Goal: Find specific page/section: Find specific page/section

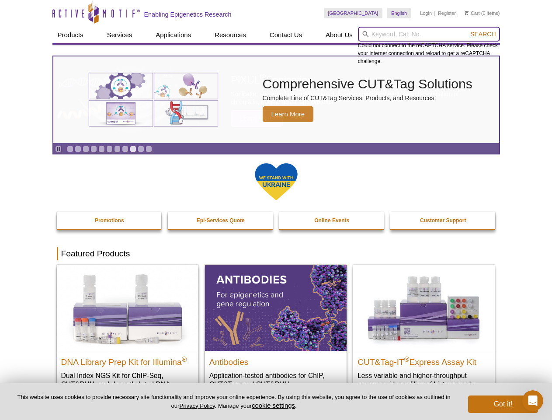
click at [429, 34] on input "search" at bounding box center [429, 34] width 142 height 15
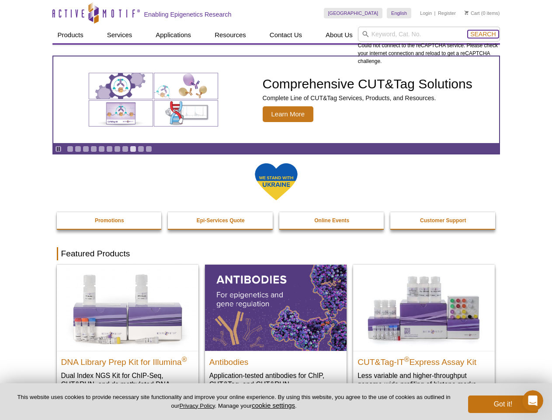
click at [483, 34] on span "Search" at bounding box center [482, 34] width 25 height 7
click at [58, 149] on icon "Pause" at bounding box center [59, 149] width 6 height 6
click at [70, 149] on link "Go to slide 1" at bounding box center [70, 149] width 7 height 7
click at [78, 149] on link "Go to slide 2" at bounding box center [78, 149] width 7 height 7
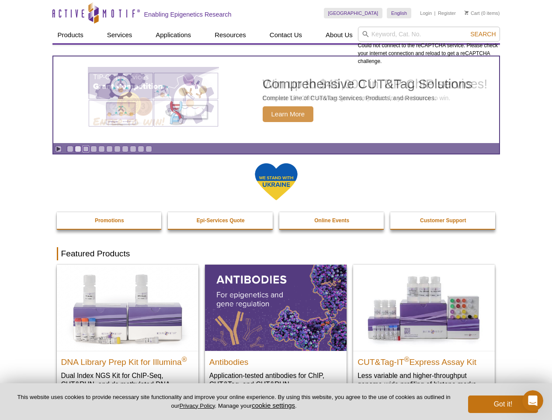
click at [86, 149] on link "Go to slide 3" at bounding box center [86, 149] width 7 height 7
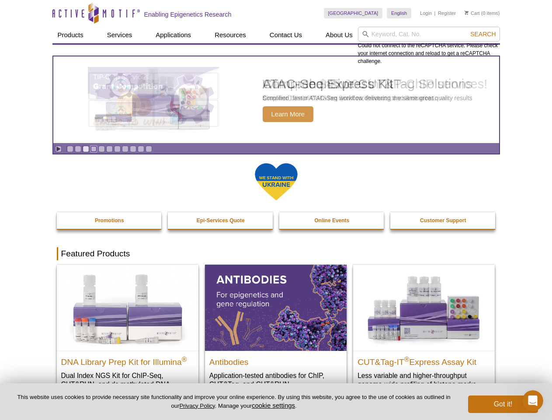
click at [94, 149] on link "Go to slide 4" at bounding box center [93, 149] width 7 height 7
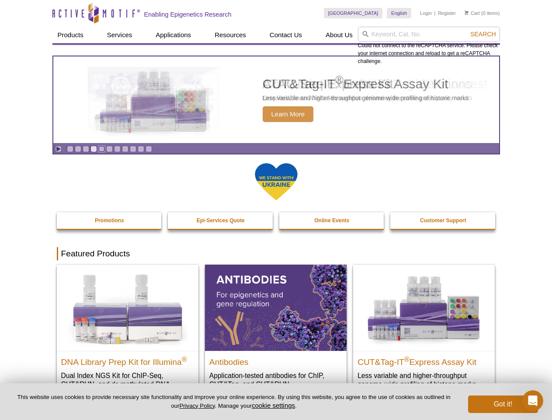
click at [101, 149] on link "Go to slide 5" at bounding box center [101, 149] width 7 height 7
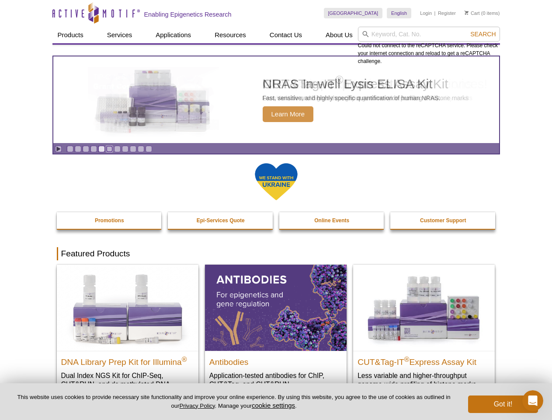
click at [109, 149] on link "Go to slide 6" at bounding box center [109, 149] width 7 height 7
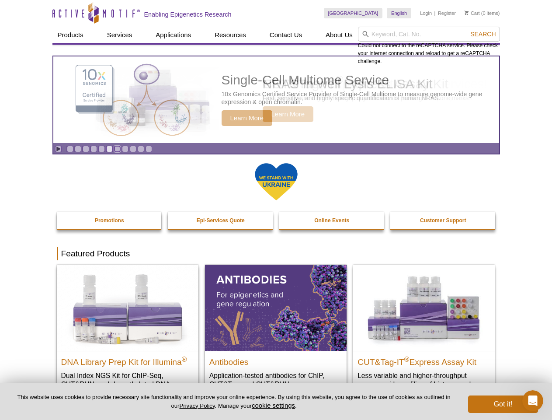
click at [117, 149] on link "Go to slide 7" at bounding box center [117, 149] width 7 height 7
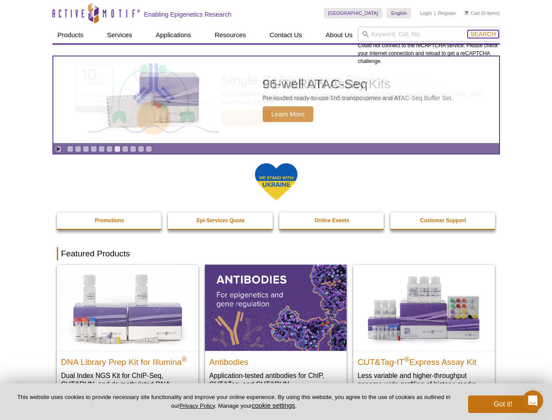
click at [483, 34] on span "Search" at bounding box center [482, 34] width 25 height 7
